Goal: Transaction & Acquisition: Purchase product/service

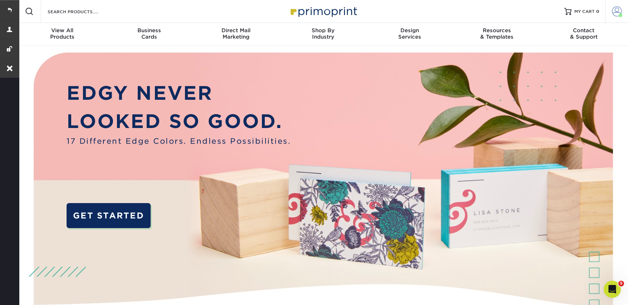
click at [622, 10] on link "Account" at bounding box center [616, 11] width 23 height 23
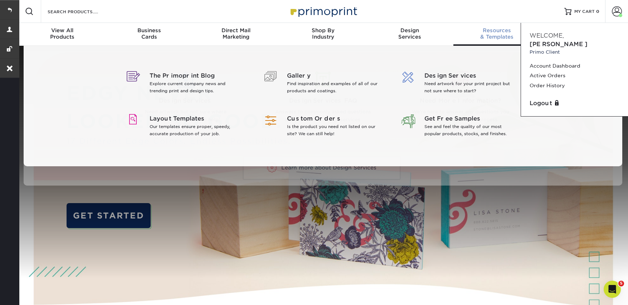
click at [455, 34] on div "Resources & Templates" at bounding box center [496, 33] width 87 height 13
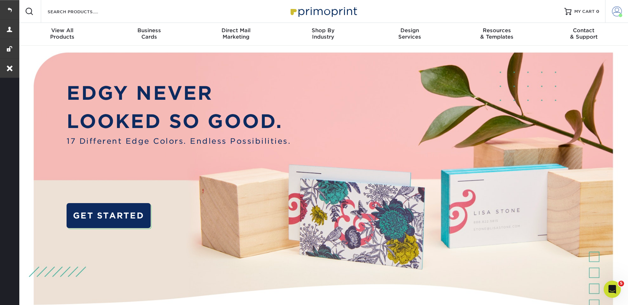
click at [616, 15] on span at bounding box center [617, 11] width 10 height 10
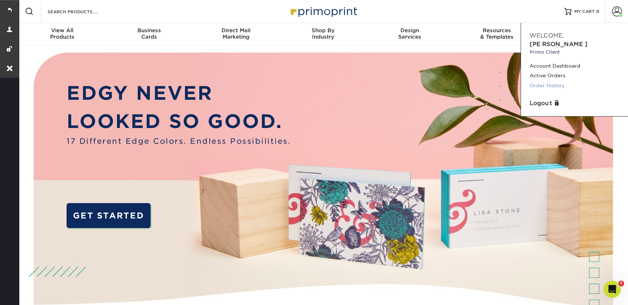
click at [547, 81] on link "Order History" at bounding box center [574, 86] width 90 height 10
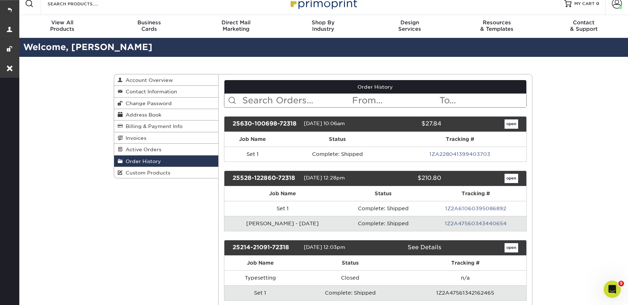
scroll to position [15, 0]
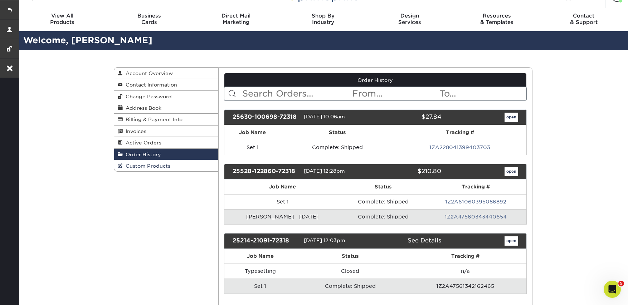
click at [156, 168] on span "Custom Products" at bounding box center [147, 166] width 48 height 6
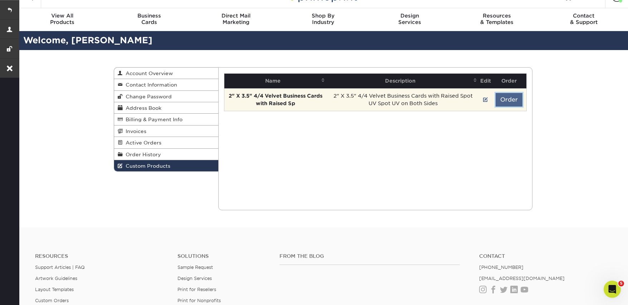
click at [499, 97] on button "Order" at bounding box center [508, 100] width 27 height 14
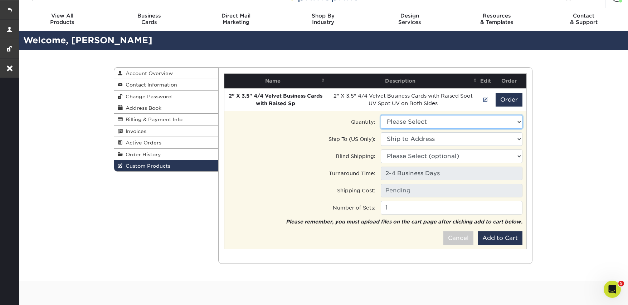
click at [404, 120] on select "Please Select 100 - $106.50 250 - $152.00" at bounding box center [452, 122] width 142 height 14
select select "0"
click at [381, 115] on select "Please Select 100 - $106.50 250 - $152.00" at bounding box center [452, 122] width 142 height 14
type input "Ground: $7.84"
click at [406, 121] on select "Please Select 100 - $106.50 250 - $152.00" at bounding box center [452, 122] width 142 height 14
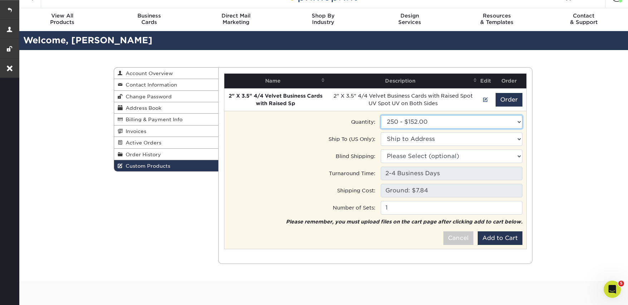
click at [381, 115] on select "Please Select 100 - $106.50 250 - $152.00" at bounding box center [452, 122] width 142 height 14
click at [396, 141] on select "Ship to Address 1326 N University Dr, Nacogdoches, TX 1326 N University Dr, Nac…" at bounding box center [452, 139] width 142 height 14
click at [402, 128] on select "Please Select 100 - $106.50 250 - $152.00" at bounding box center [452, 122] width 142 height 14
select select "0"
click at [381, 115] on select "Please Select 100 - $106.50 250 - $152.00" at bounding box center [452, 122] width 142 height 14
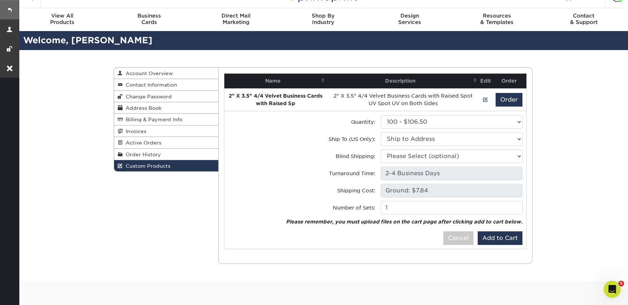
click at [10, 8] on link at bounding box center [9, 9] width 19 height 19
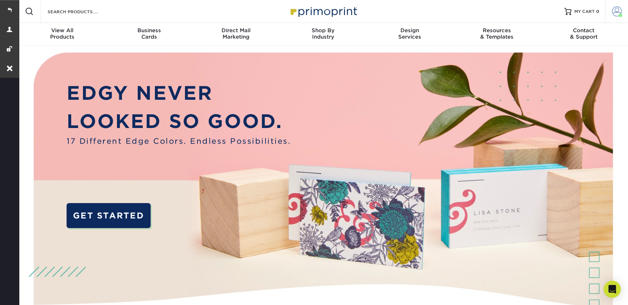
click at [617, 8] on span at bounding box center [617, 11] width 10 height 10
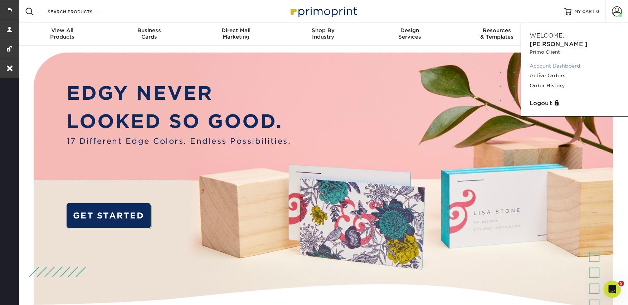
click at [549, 61] on link "Account Dashboard" at bounding box center [574, 66] width 90 height 10
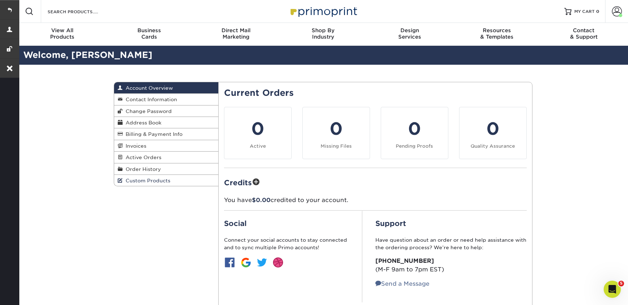
click at [148, 182] on span "Custom Products" at bounding box center [147, 181] width 48 height 6
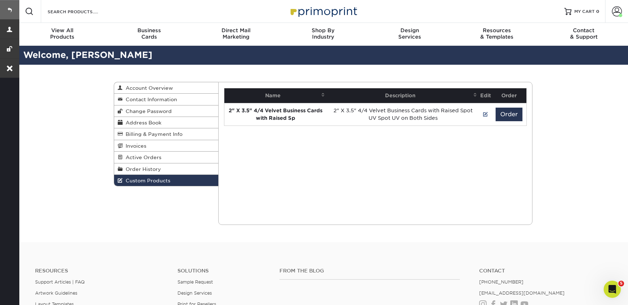
click at [10, 8] on link at bounding box center [9, 9] width 19 height 19
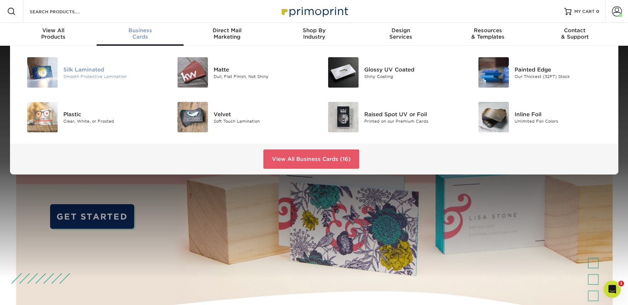
click at [84, 77] on div "Smooth Protective Lamination" at bounding box center [110, 76] width 95 height 6
